Goal: Find specific page/section: Find specific page/section

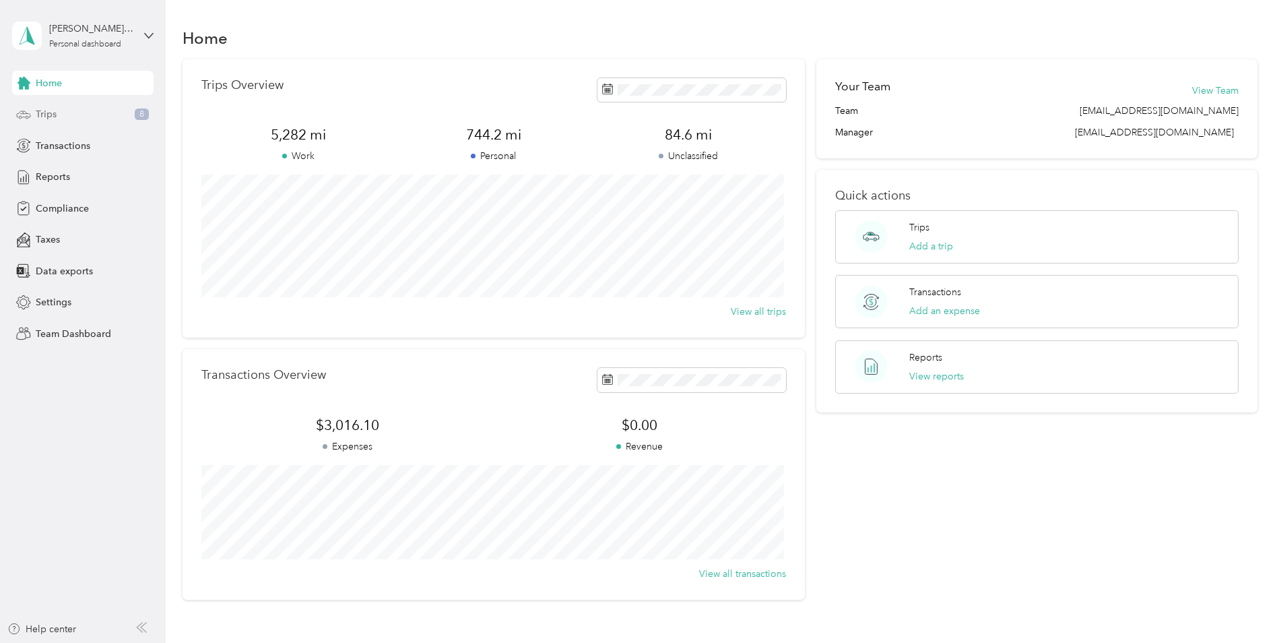
click at [67, 116] on div "Trips 8" at bounding box center [82, 114] width 141 height 24
click at [84, 175] on div "Reports" at bounding box center [82, 177] width 141 height 24
